Goal: Task Accomplishment & Management: Use online tool/utility

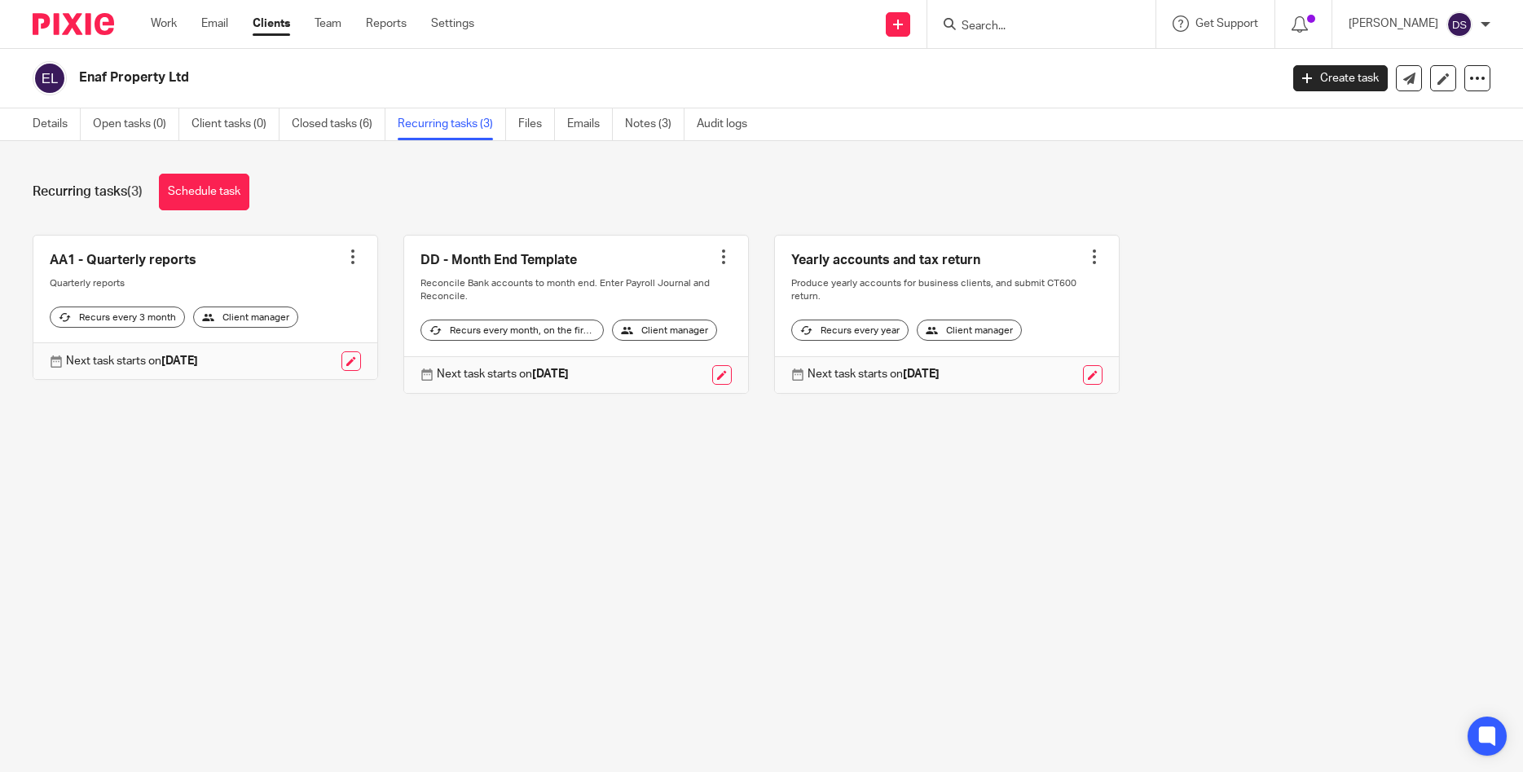
click at [979, 23] on input "Search" at bounding box center [1033, 27] width 147 height 15
type input "f"
type input "fin"
click at [1060, 64] on link at bounding box center [1093, 63] width 275 height 24
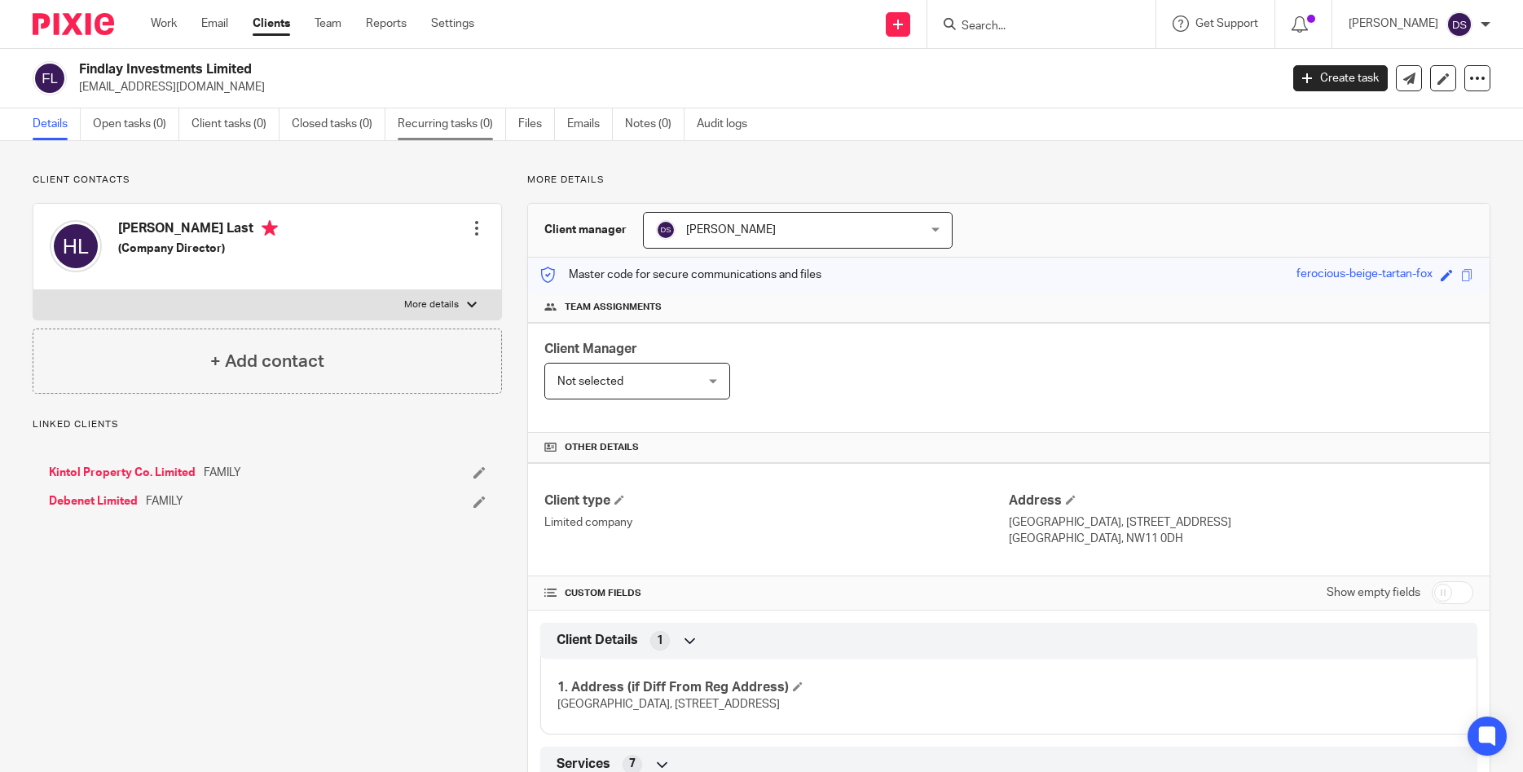
click at [436, 125] on link "Recurring tasks (0)" at bounding box center [452, 124] width 108 height 32
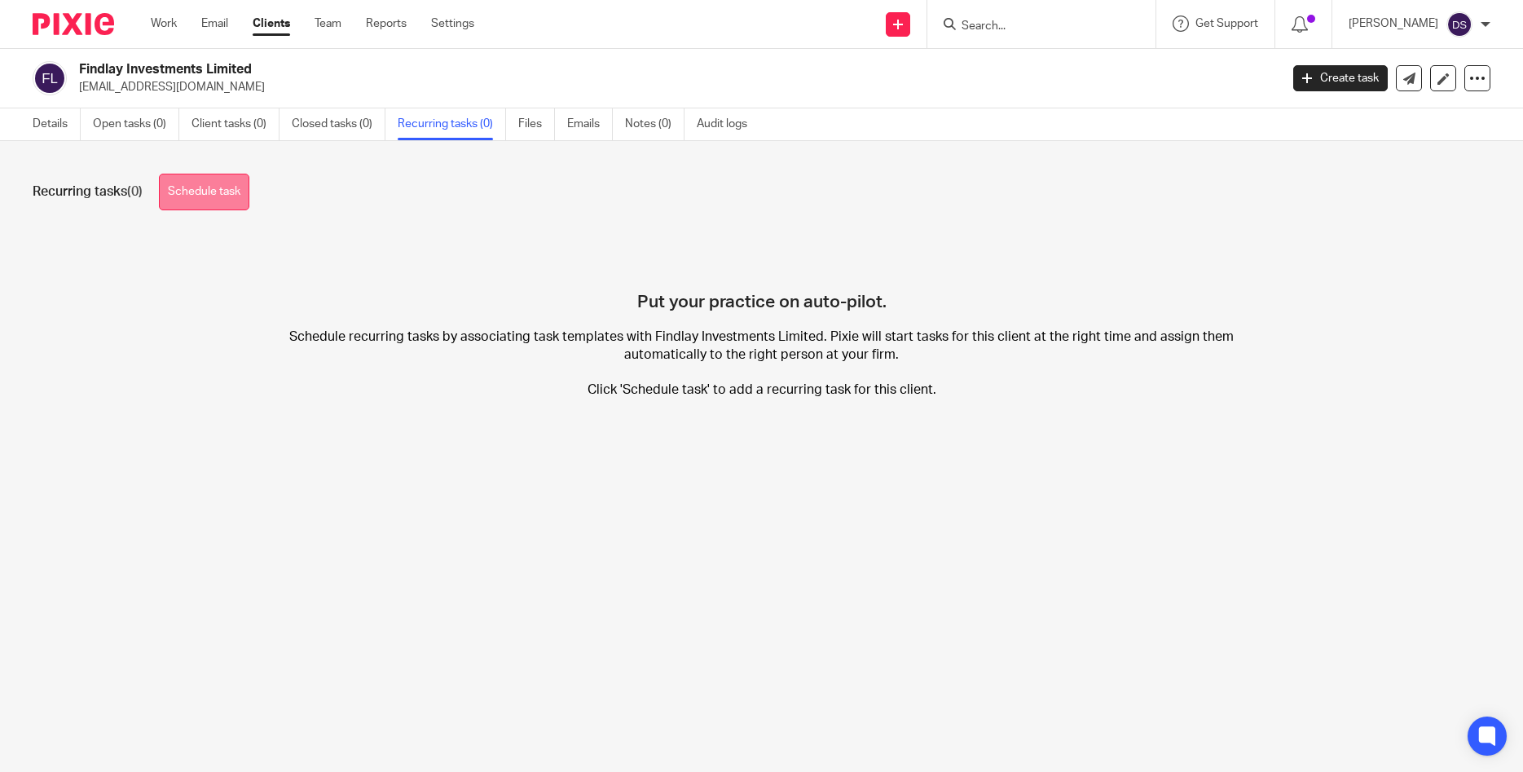
click at [222, 196] on link "Schedule task" at bounding box center [204, 192] width 90 height 37
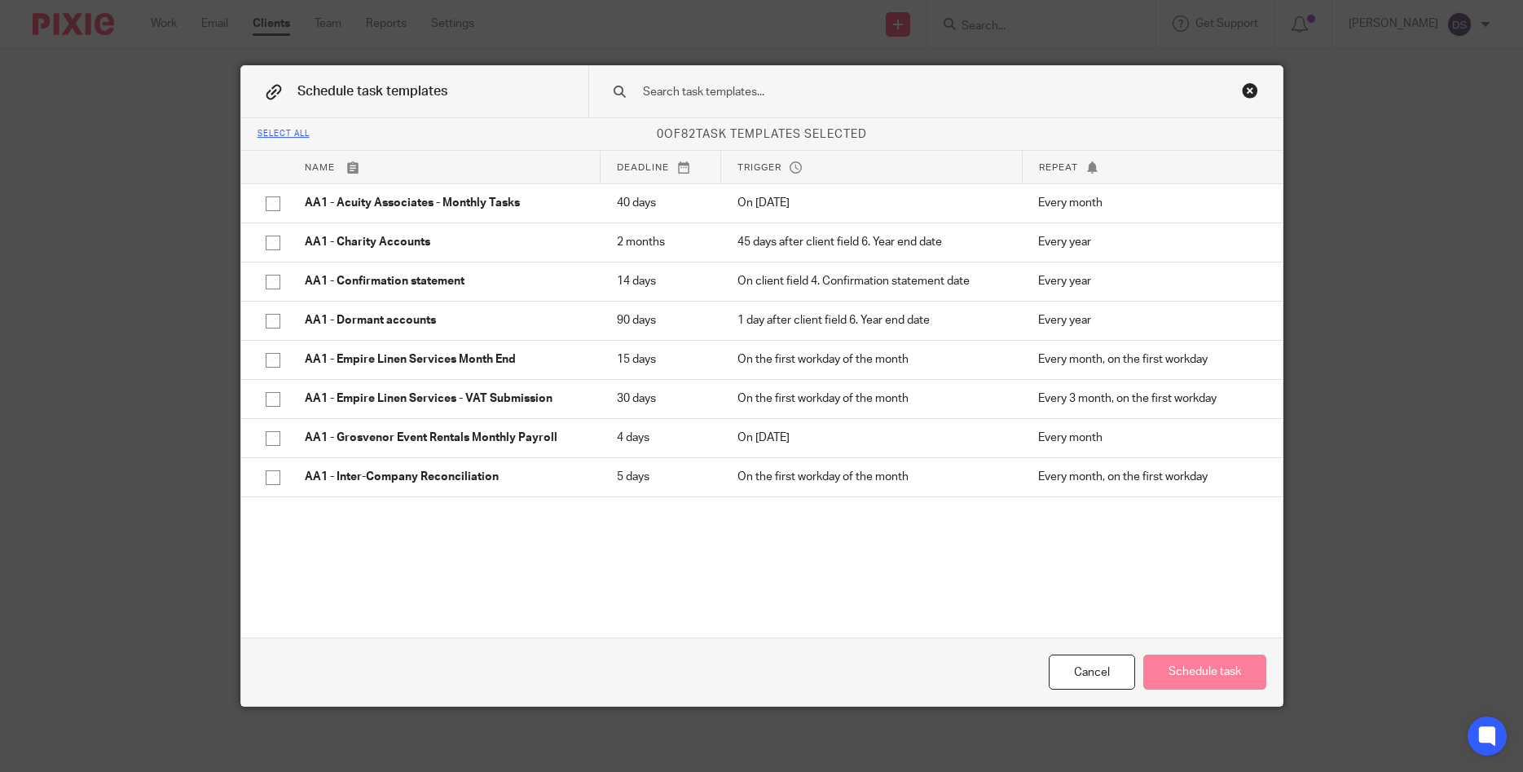
click at [713, 92] on input "text" at bounding box center [909, 92] width 537 height 18
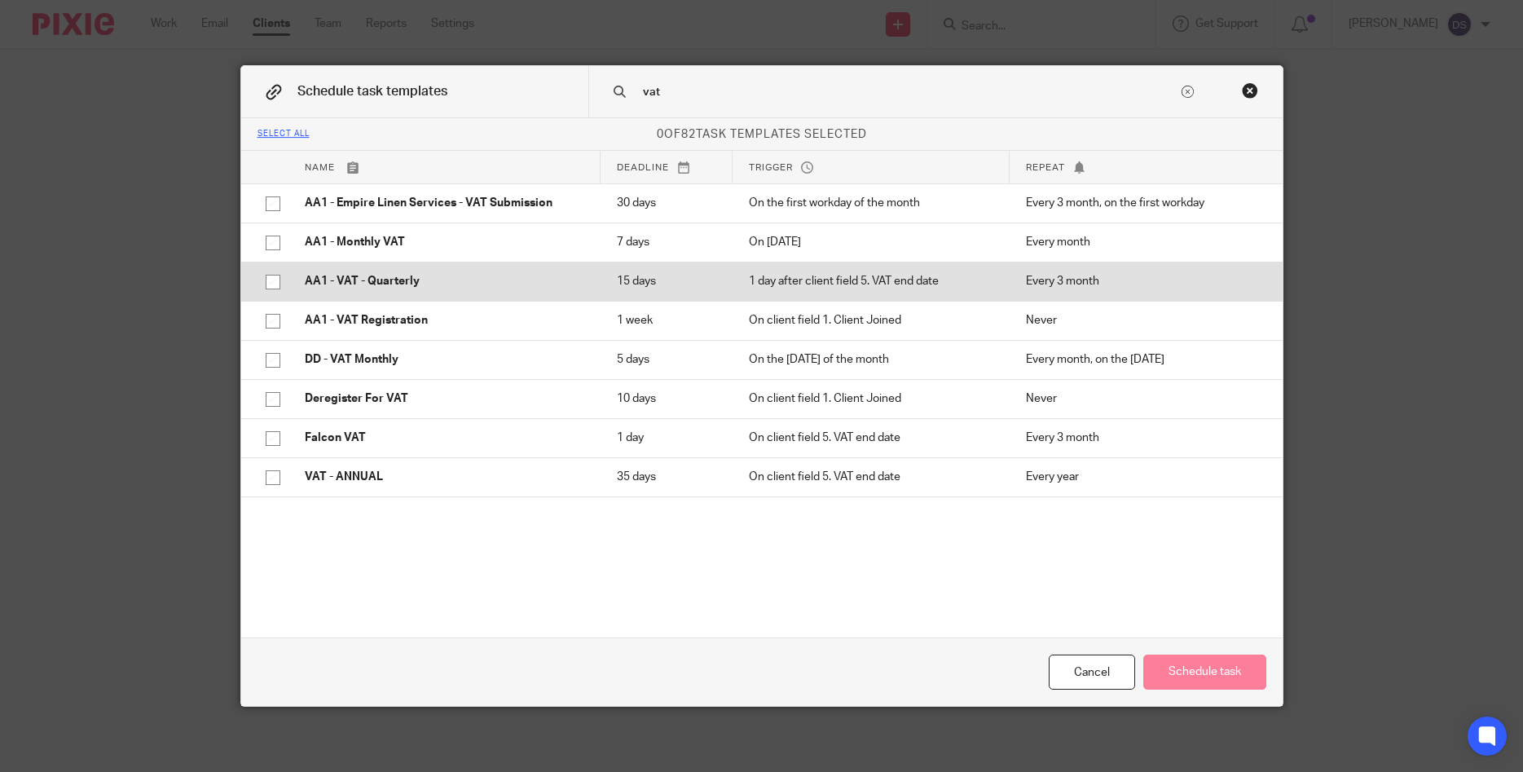
type input "vat"
click at [358, 278] on p "AA1 - VAT - Quarterly" at bounding box center [444, 281] width 279 height 16
checkbox input "true"
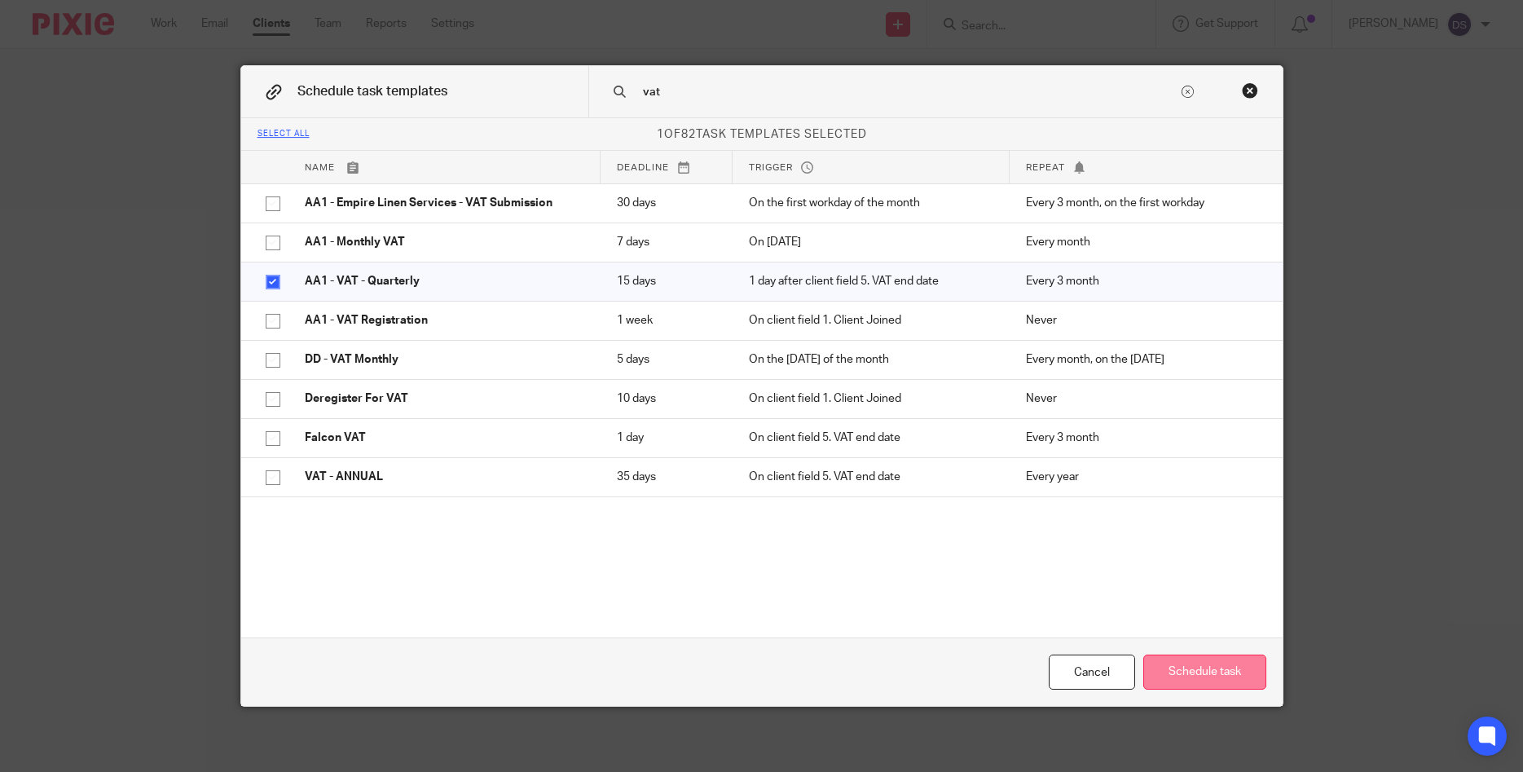
click at [1224, 666] on button "Schedule task" at bounding box center [1204, 671] width 123 height 35
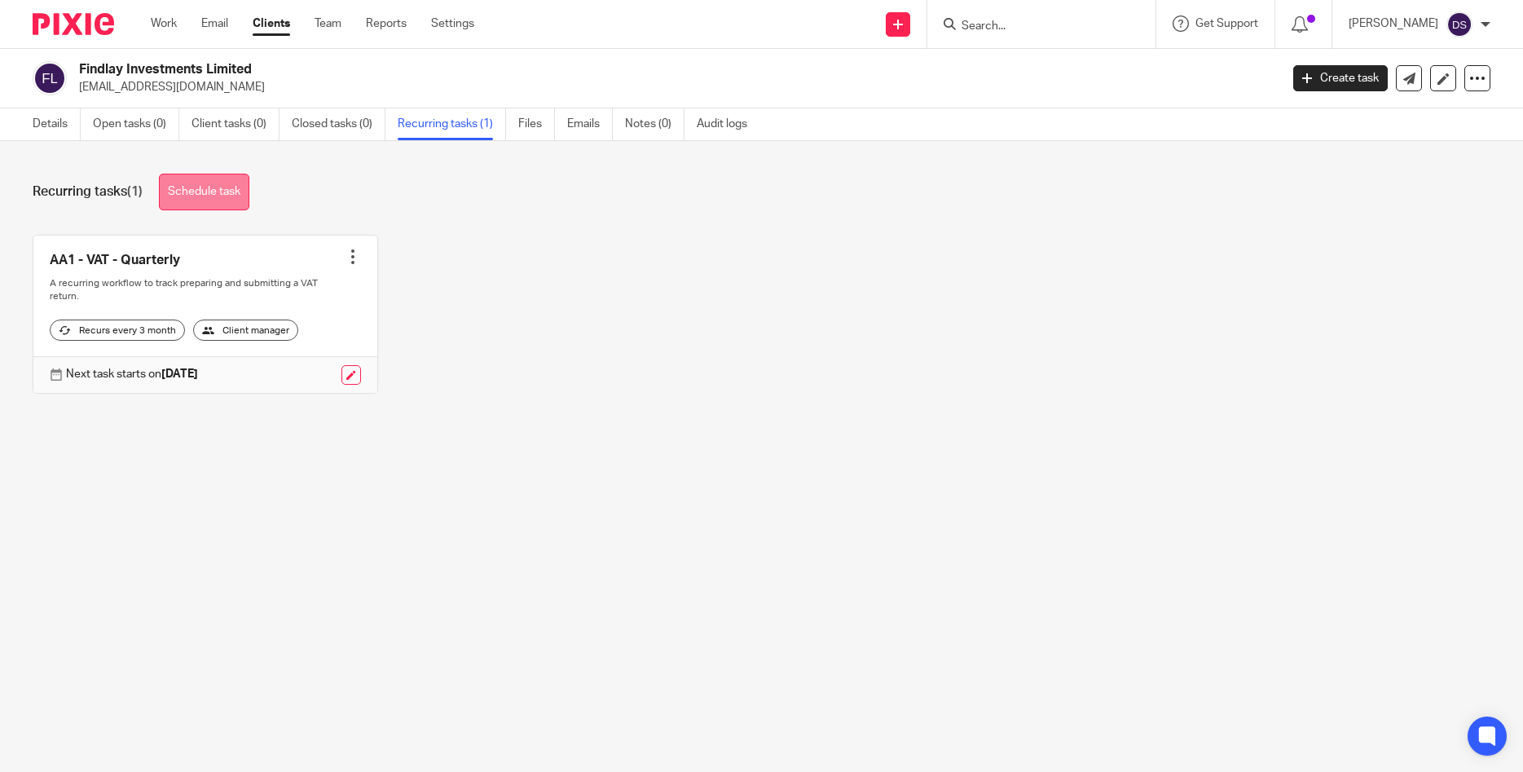
click at [207, 195] on link "Schedule task" at bounding box center [204, 192] width 90 height 37
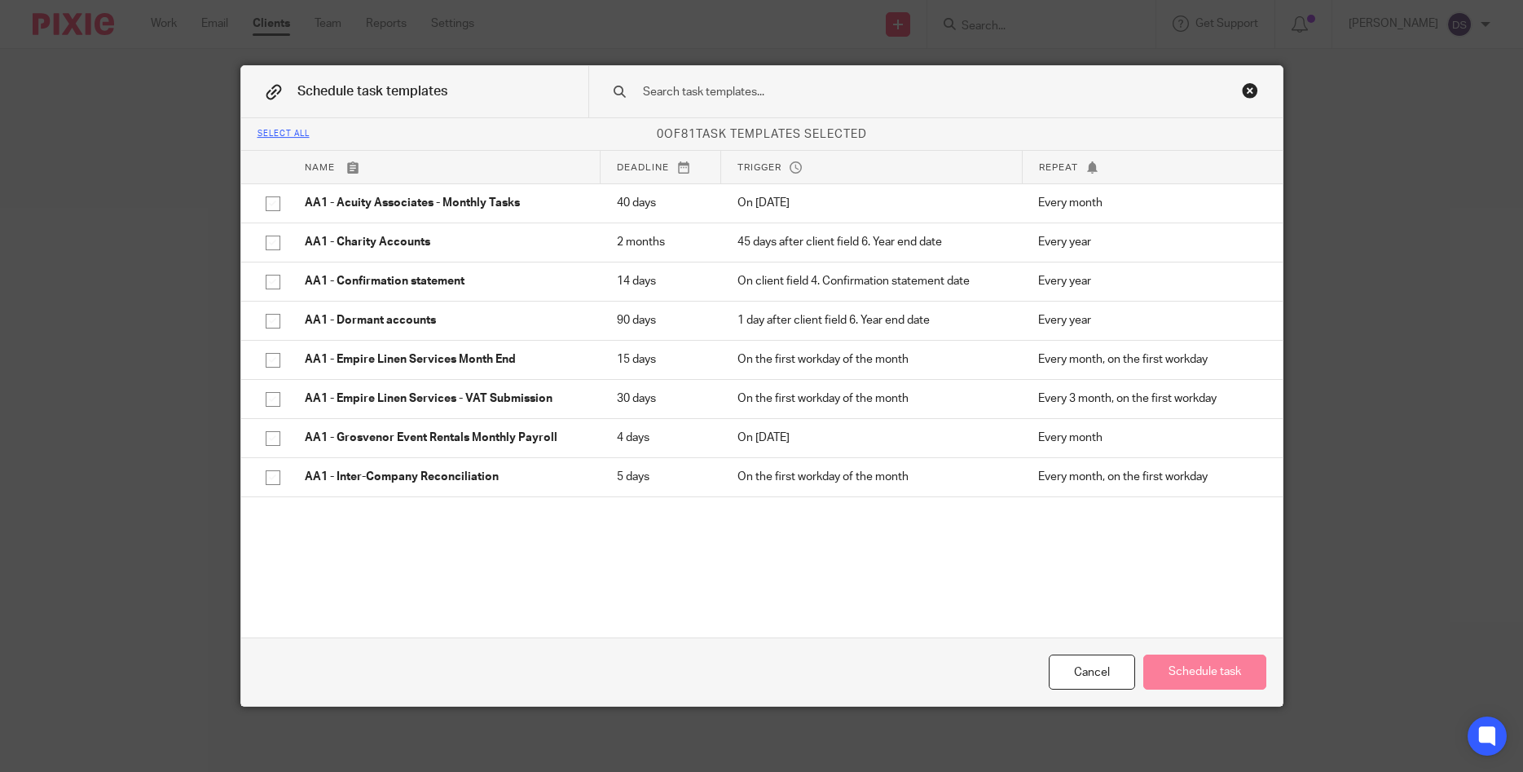
click at [1250, 91] on div "Close this dialog window" at bounding box center [1250, 90] width 16 height 16
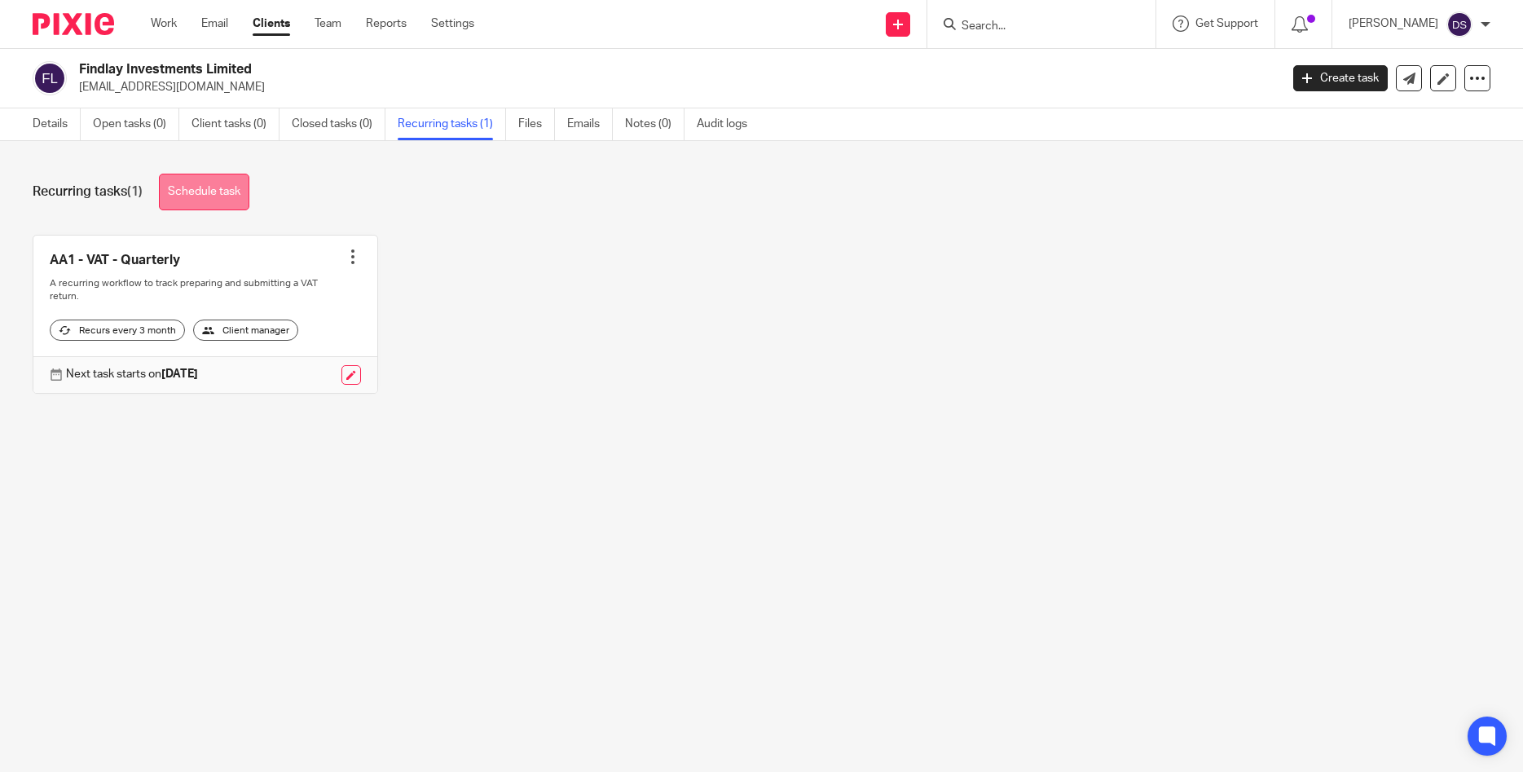
click at [225, 195] on link "Schedule task" at bounding box center [204, 192] width 90 height 37
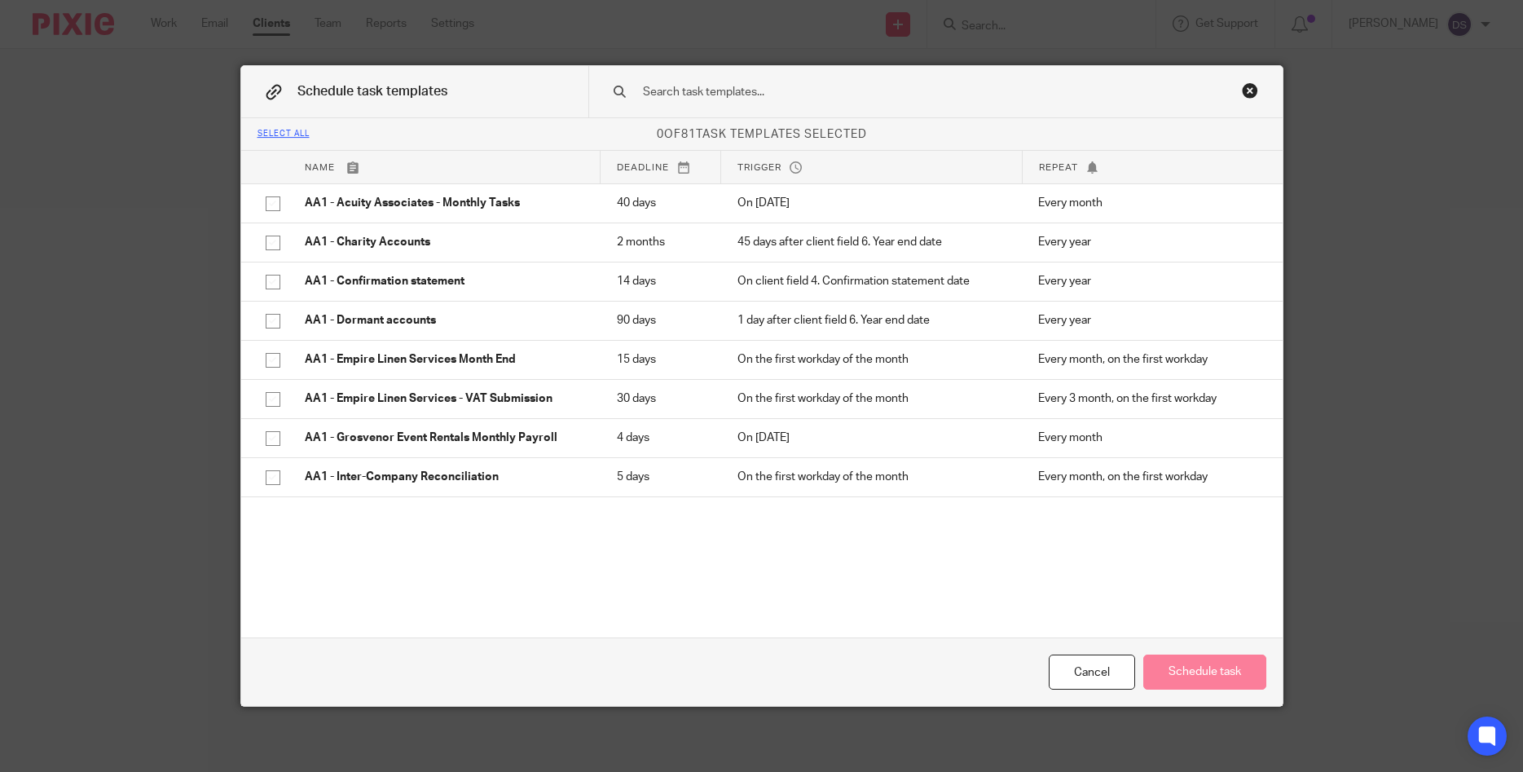
click at [1252, 93] on div "Close this dialog window" at bounding box center [1250, 90] width 16 height 16
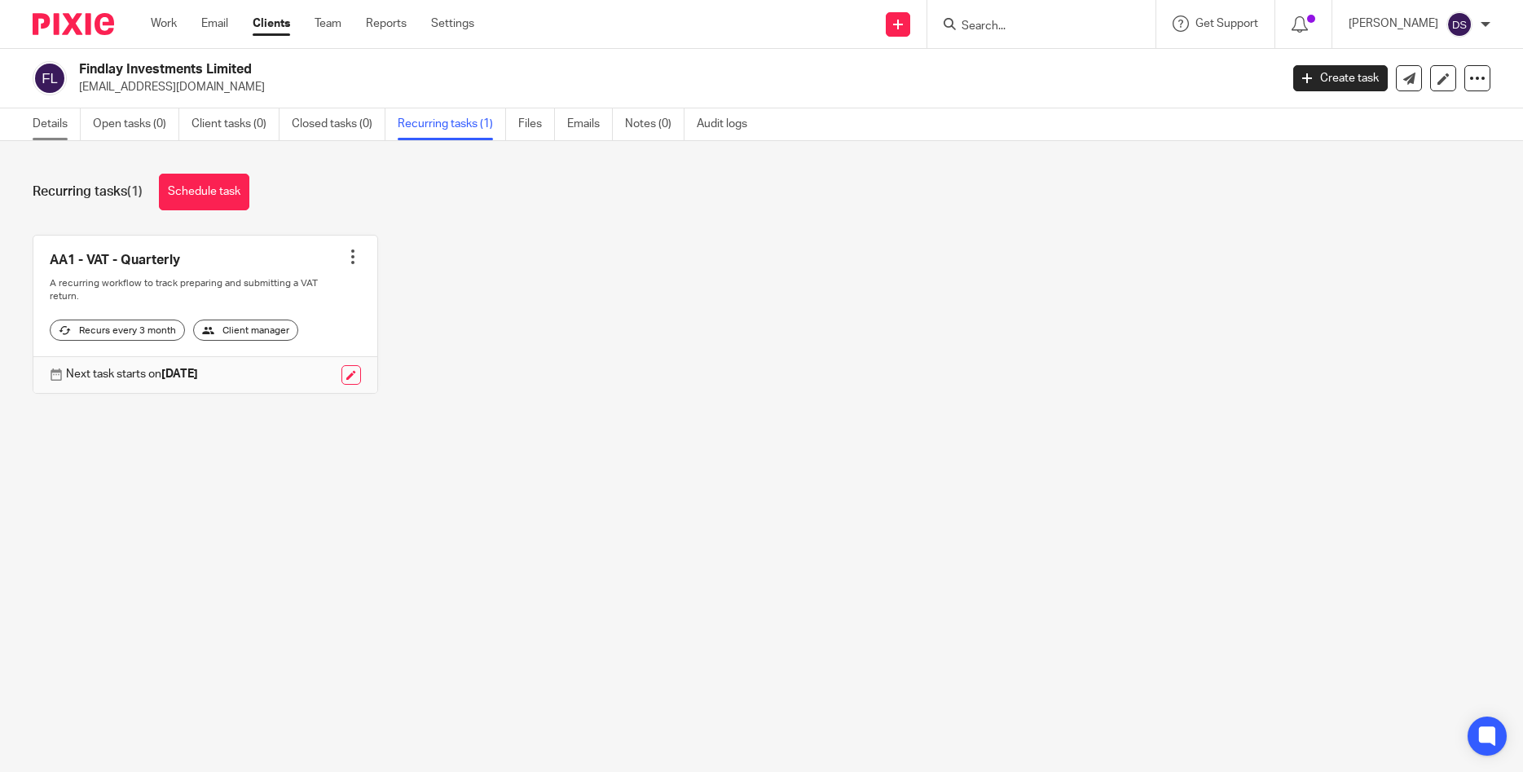
click at [68, 127] on link "Details" at bounding box center [57, 124] width 48 height 32
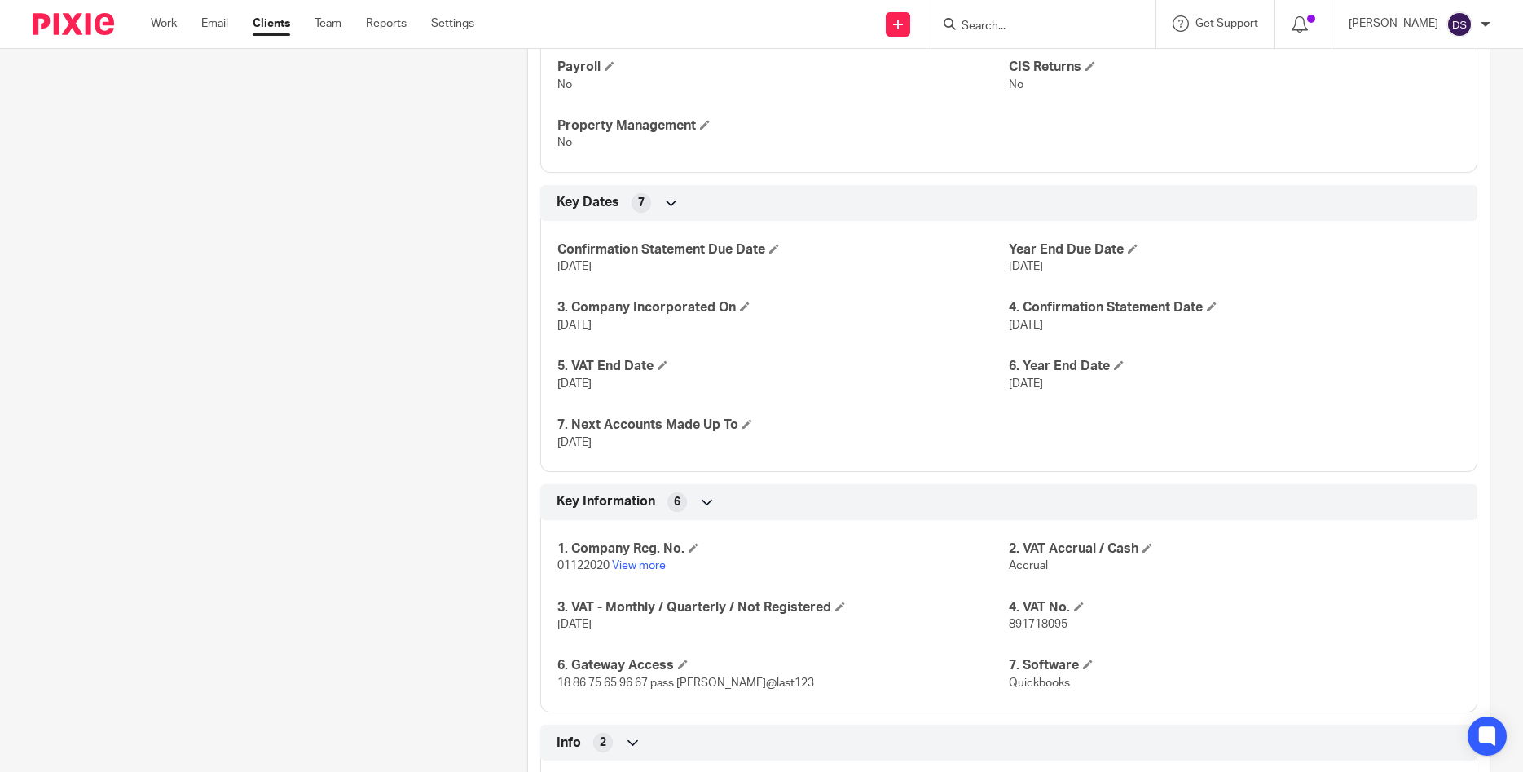
scroll to position [1095, 0]
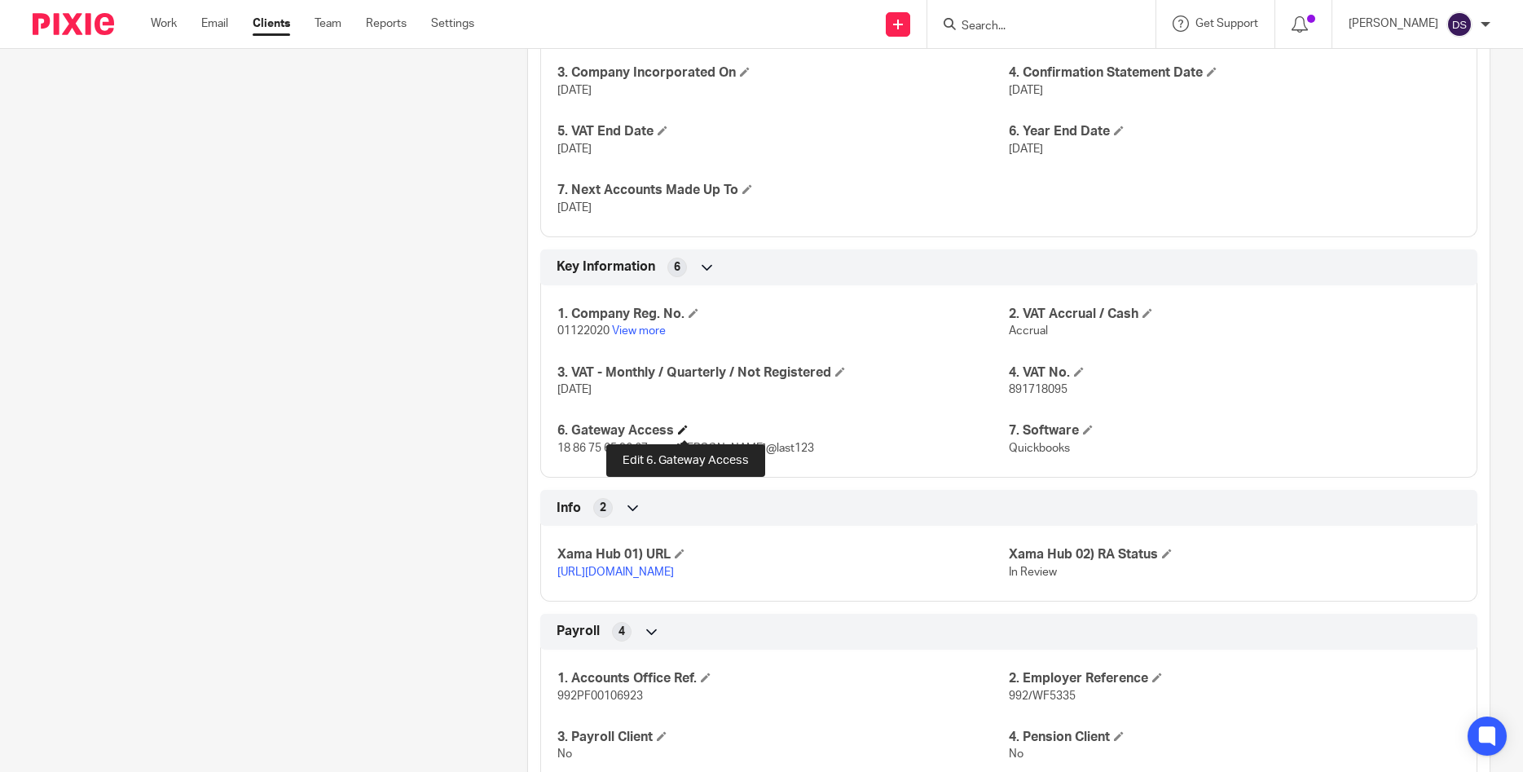
click at [681, 433] on span at bounding box center [683, 429] width 10 height 10
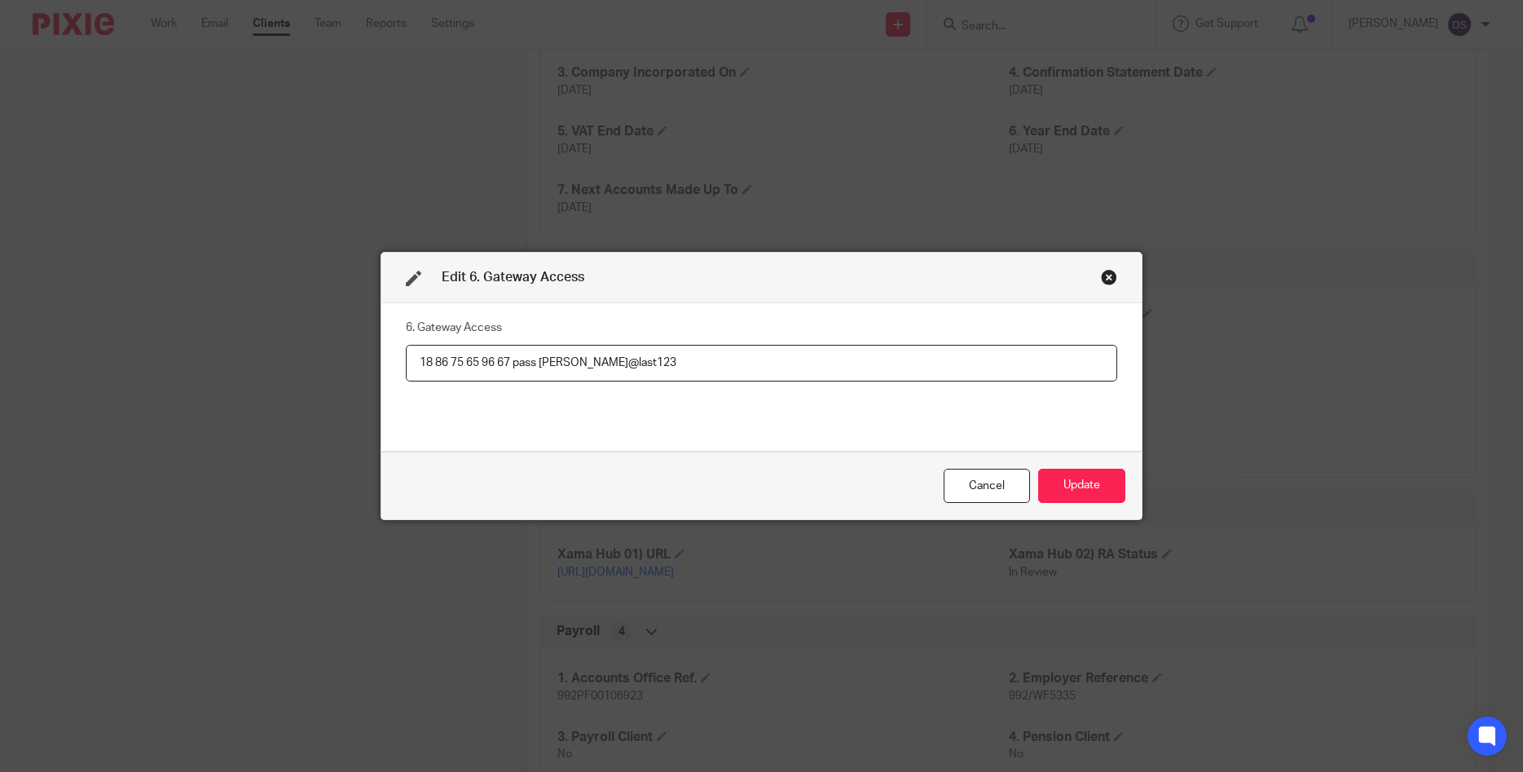
drag, startPoint x: 511, startPoint y: 364, endPoint x: 368, endPoint y: 364, distance: 142.6
click at [406, 364] on input "18 86 75 65 96 67 pass [PERSON_NAME]@last123" at bounding box center [761, 363] width 711 height 37
drag, startPoint x: 655, startPoint y: 365, endPoint x: 542, endPoint y: 358, distance: 113.4
click at [542, 358] on input "18 86 75 65 96 67 pass [PERSON_NAME]@last123" at bounding box center [761, 363] width 711 height 37
